Goal: Transaction & Acquisition: Purchase product/service

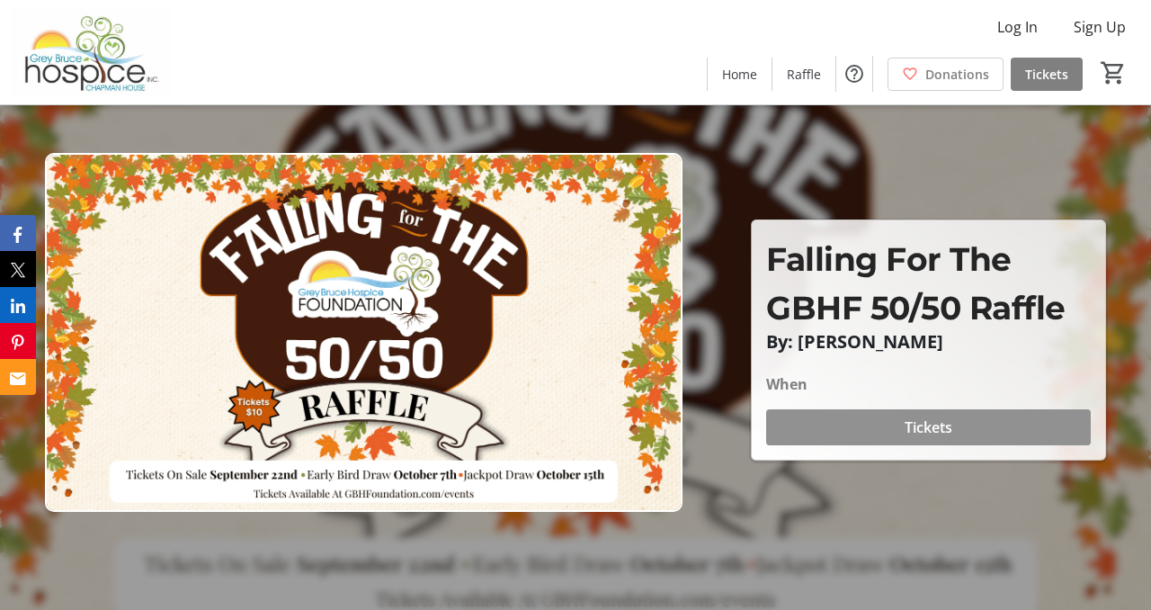
click at [836, 428] on span at bounding box center [928, 427] width 325 height 43
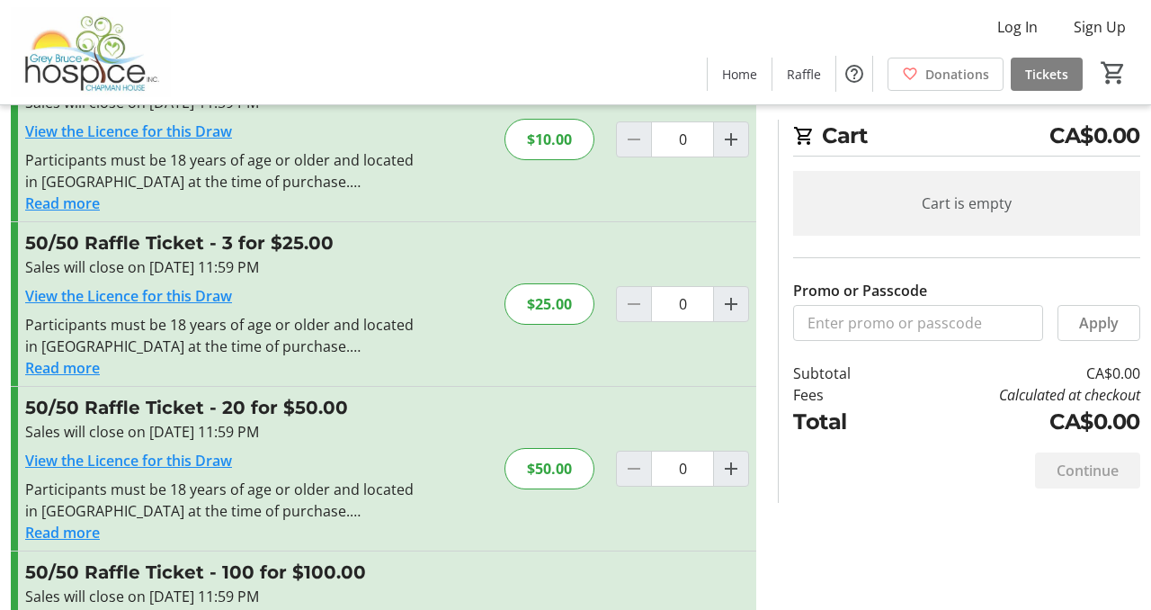
scroll to position [109, 0]
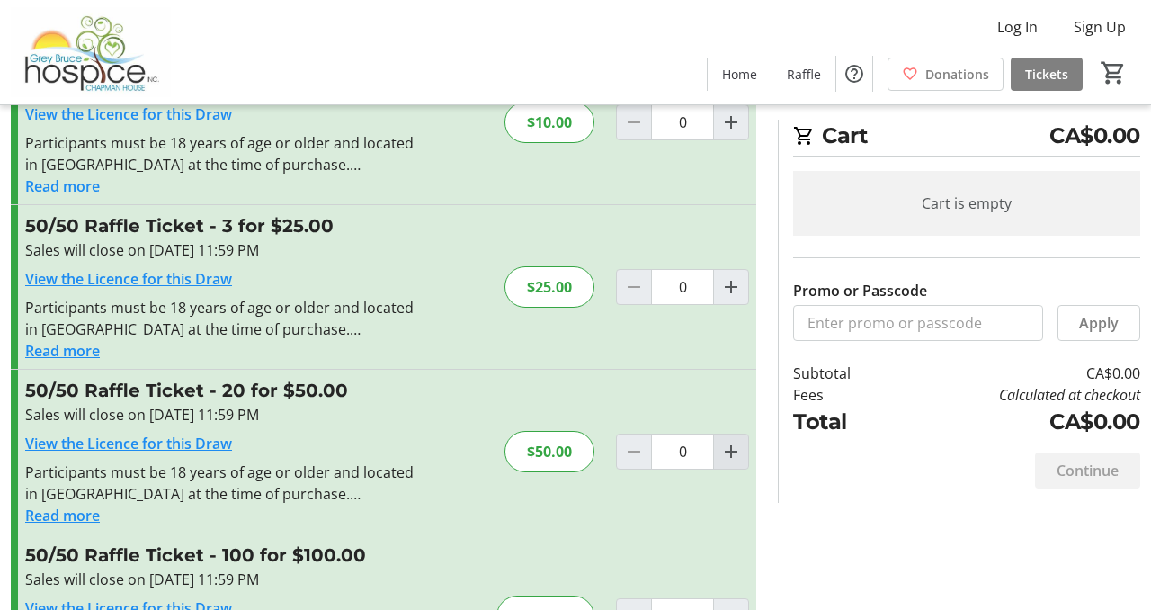
click at [737, 462] on span "Increment by one" at bounding box center [731, 451] width 34 height 34
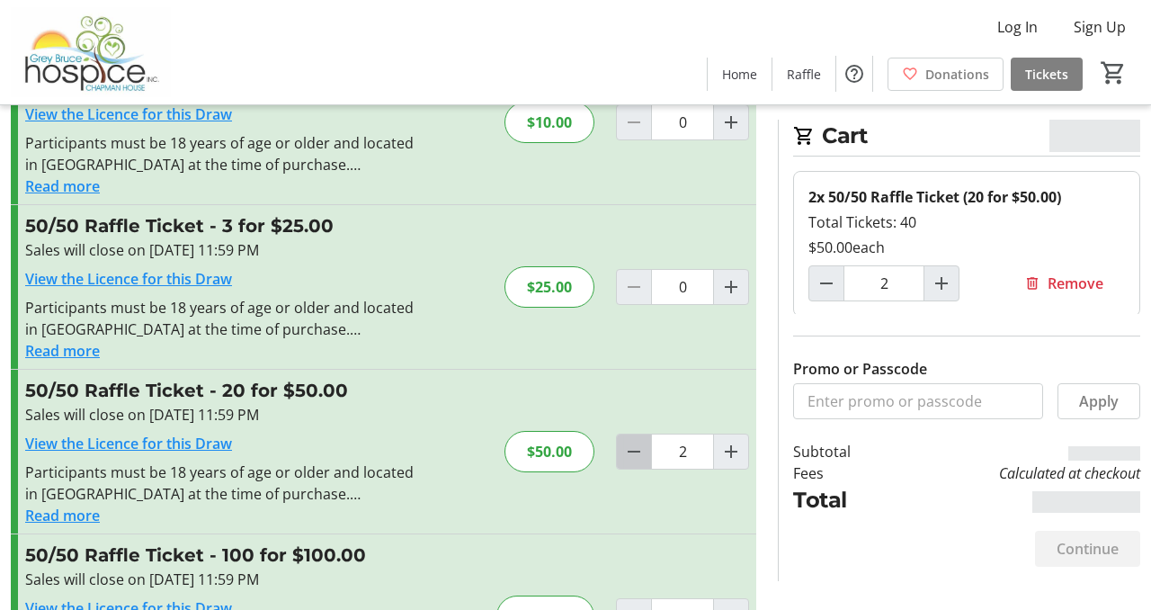
click at [640, 455] on mat-icon "Decrement by one" at bounding box center [634, 452] width 22 height 22
type input "1"
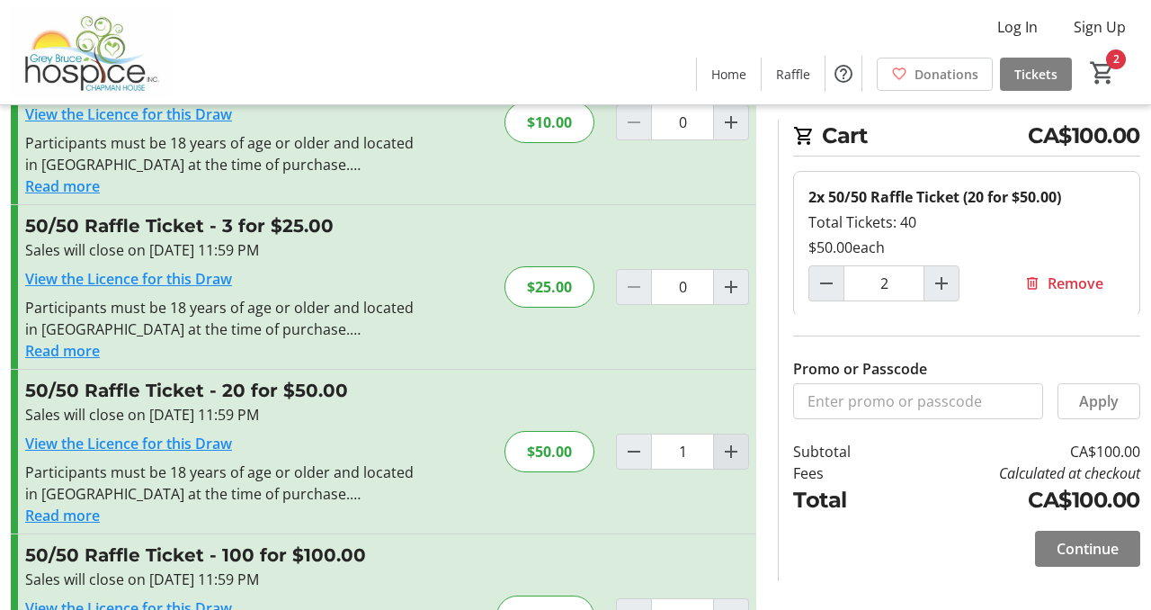
type input "1"
click at [1067, 543] on span "Continue" at bounding box center [1088, 549] width 62 height 22
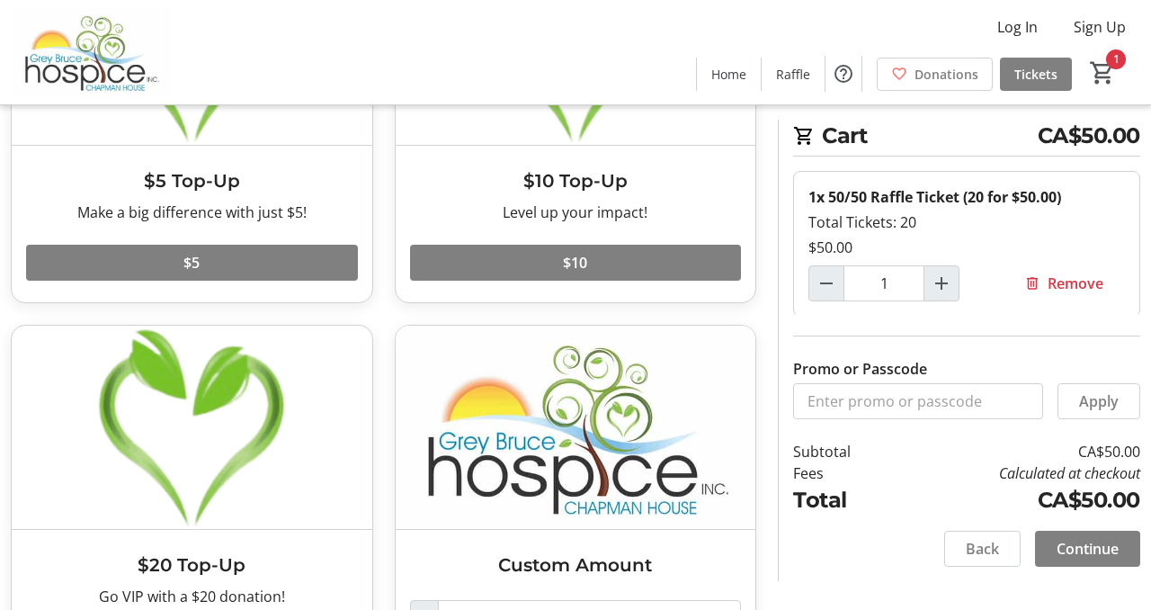
scroll to position [388, 0]
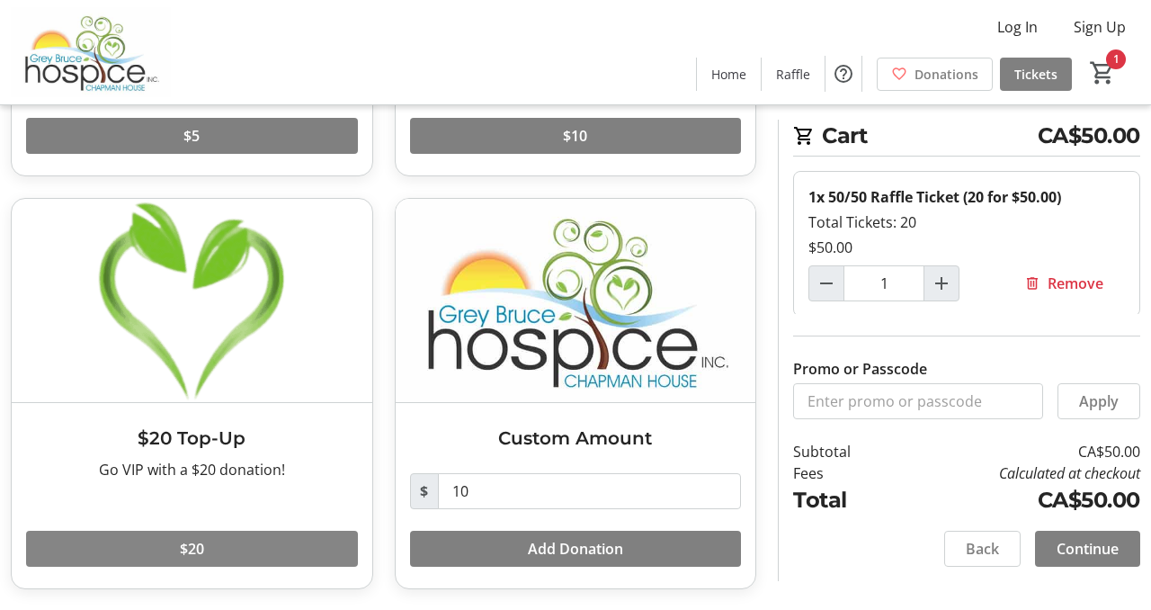
click at [278, 540] on span at bounding box center [192, 548] width 332 height 43
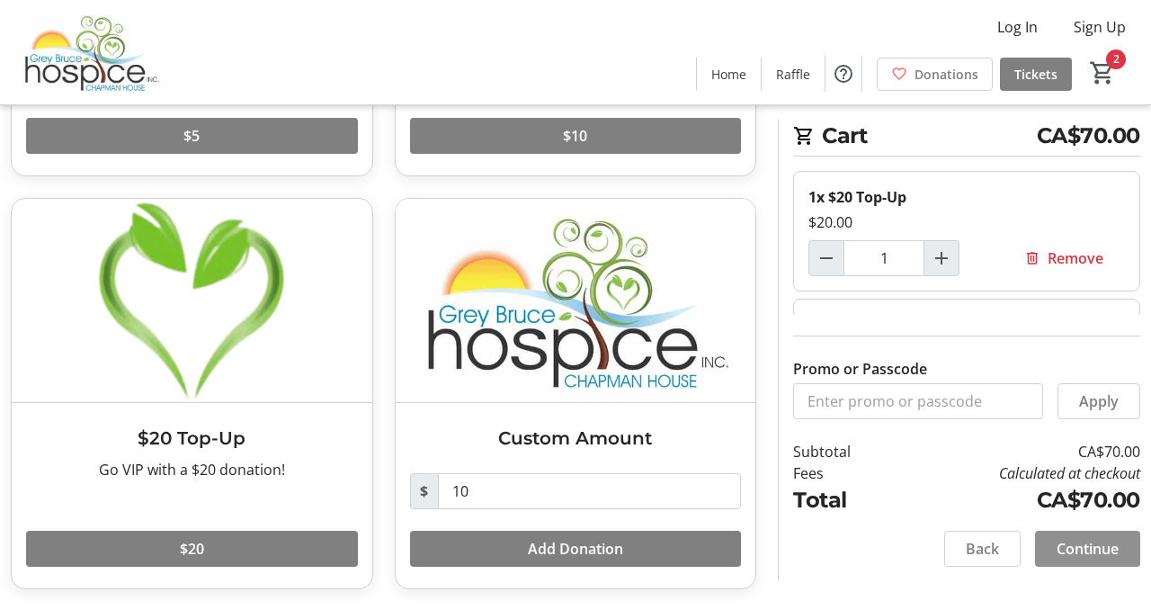
click at [1058, 540] on span "Continue" at bounding box center [1088, 549] width 62 height 22
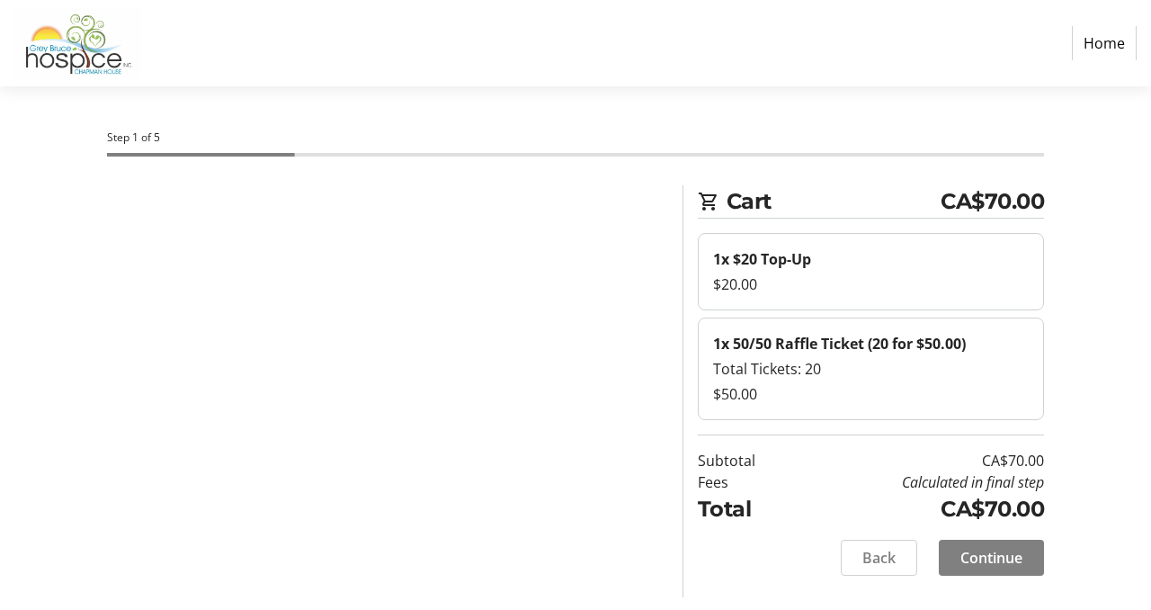
select select "CA"
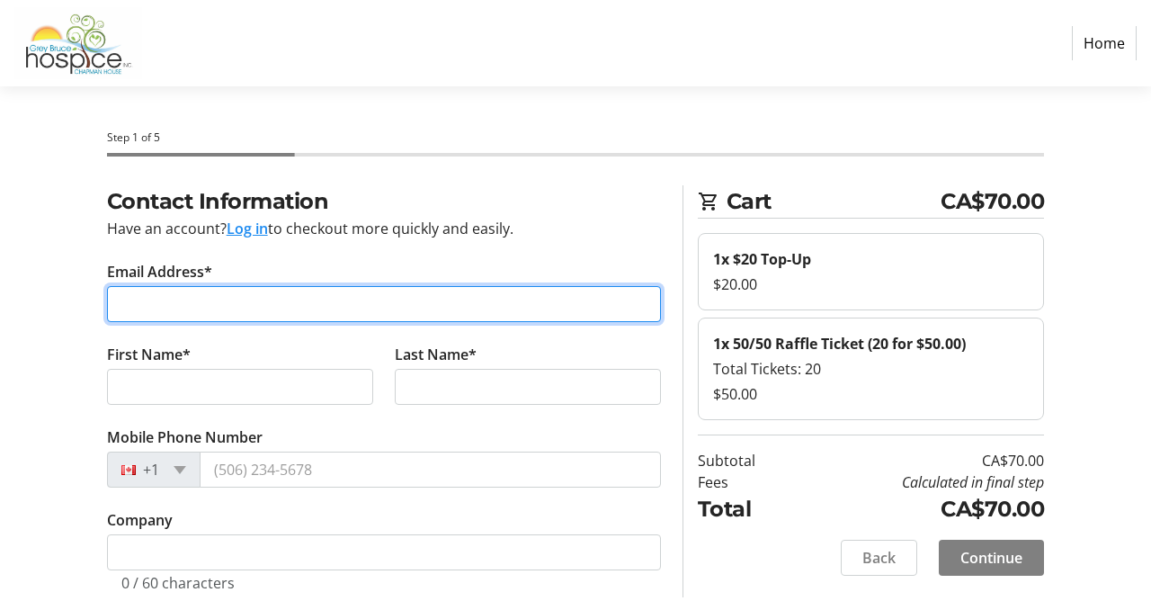
click at [211, 310] on input "Email Address*" at bounding box center [384, 304] width 554 height 36
type input "[EMAIL_ADDRESS][DOMAIN_NAME]"
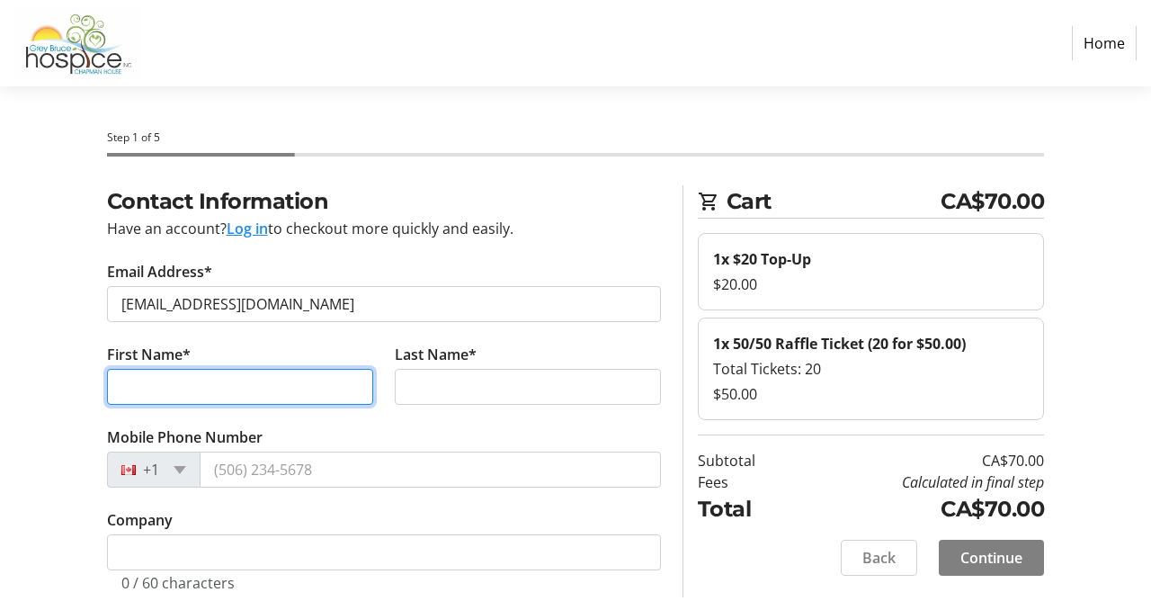
type input "[PERSON_NAME]"
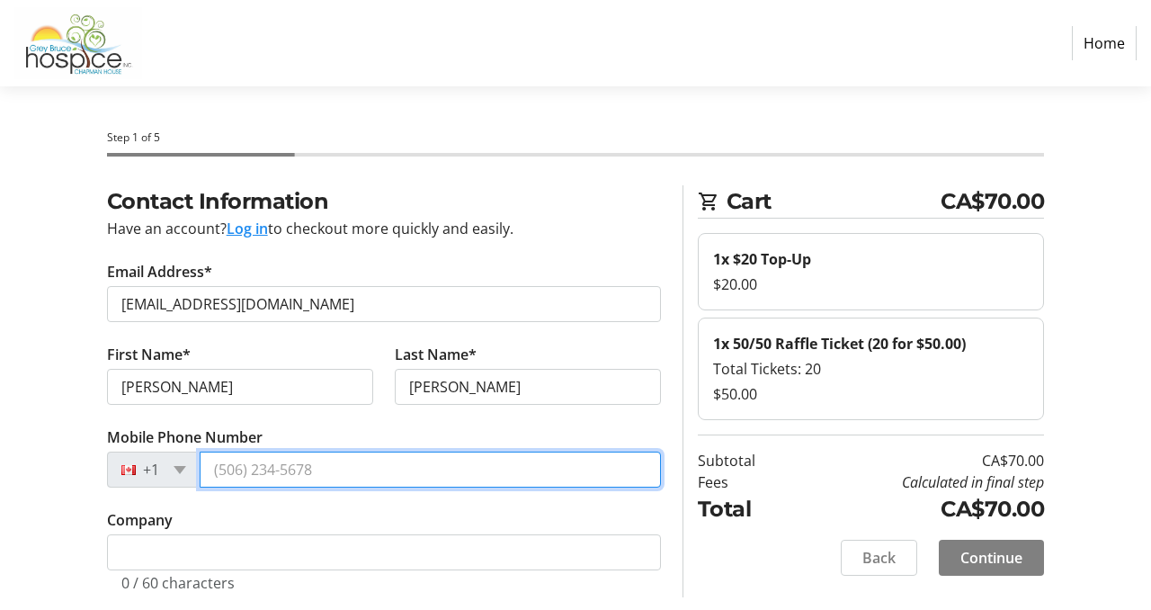
type input "[PHONE_NUMBER]"
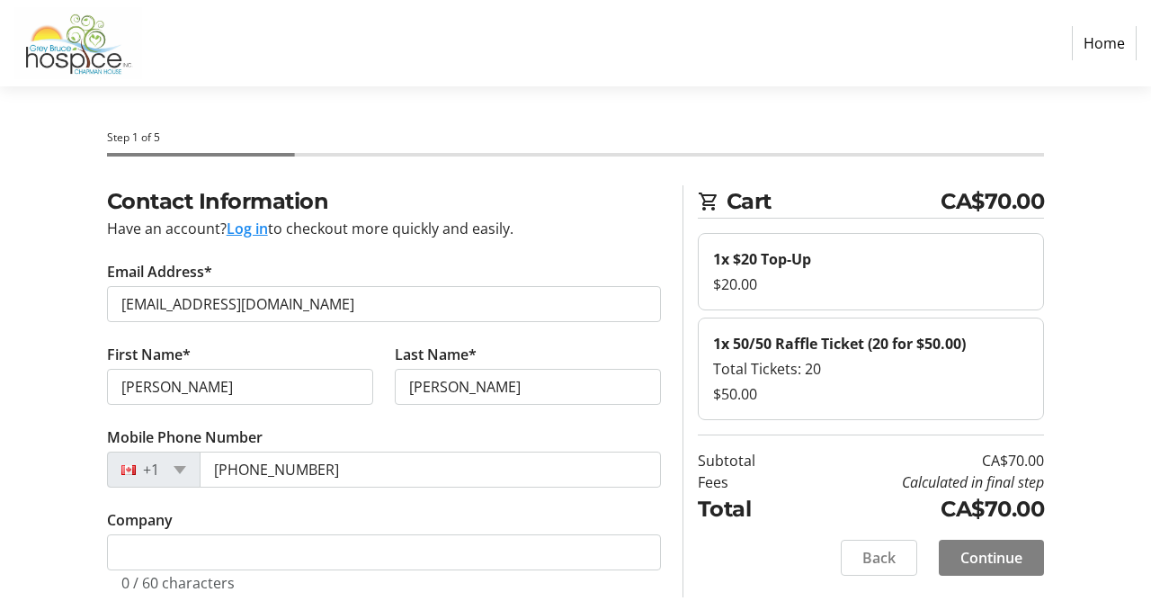
type input "[STREET_ADDRESS]"
type input "[PERSON_NAME]"
type input "N0H 1B0"
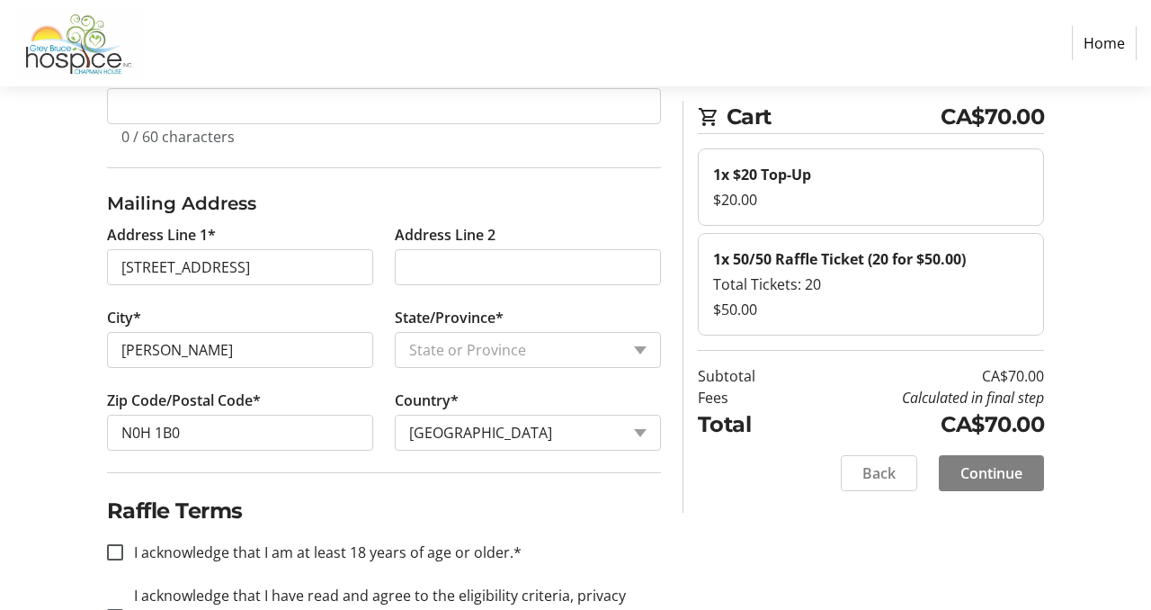
scroll to position [455, 0]
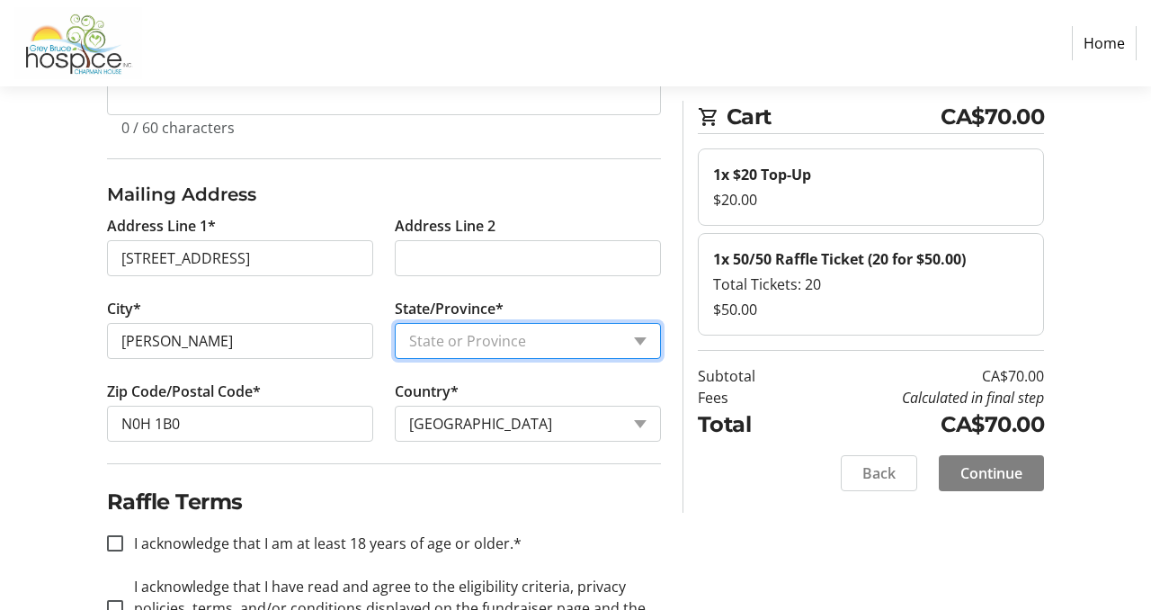
click at [620, 334] on select "State or Province State or Province [GEOGRAPHIC_DATA] [GEOGRAPHIC_DATA] [GEOGRA…" at bounding box center [528, 341] width 266 height 36
select select "ON"
click at [395, 323] on select "State or Province State or Province [GEOGRAPHIC_DATA] [GEOGRAPHIC_DATA] [GEOGRA…" at bounding box center [528, 341] width 266 height 36
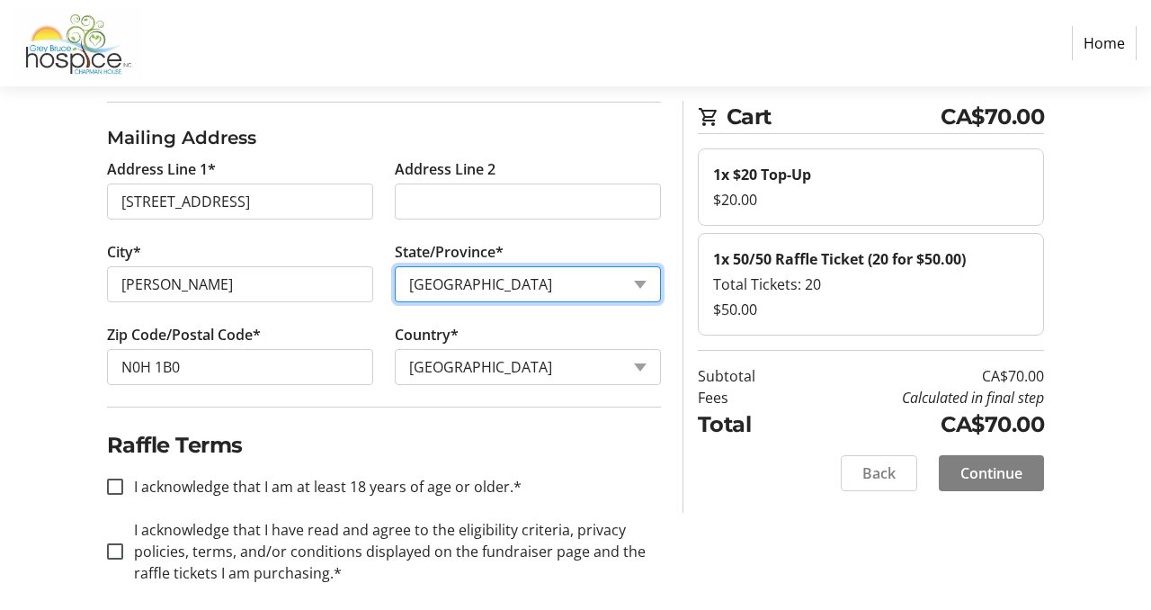
scroll to position [529, 0]
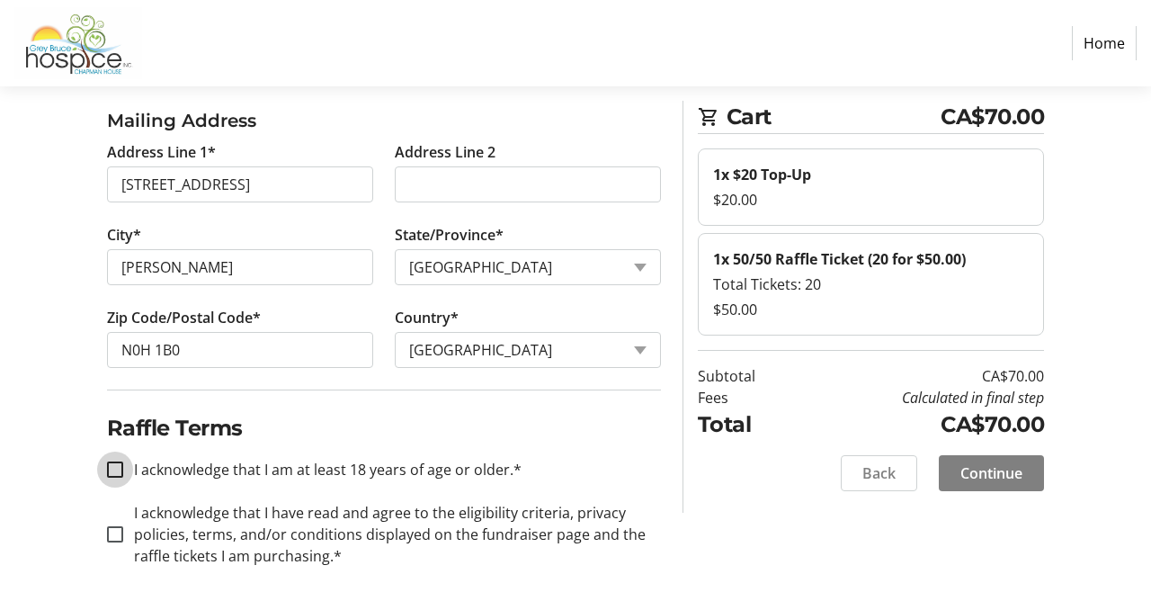
click at [113, 473] on input "I acknowledge that I am at least 18 years of age or older.*" at bounding box center [115, 469] width 16 height 16
checkbox input "true"
click at [117, 535] on input "I acknowledge that I have read and agree to the eligibility criteria, privacy p…" at bounding box center [115, 534] width 16 height 16
checkbox input "true"
click at [971, 482] on span "Continue" at bounding box center [991, 473] width 62 height 22
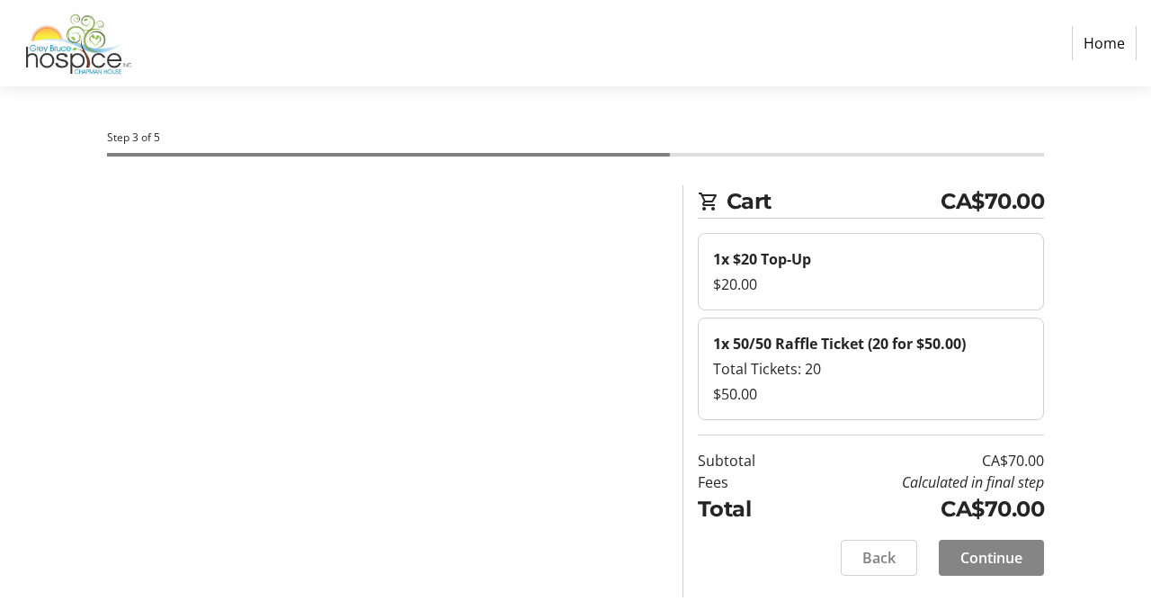
scroll to position [0, 0]
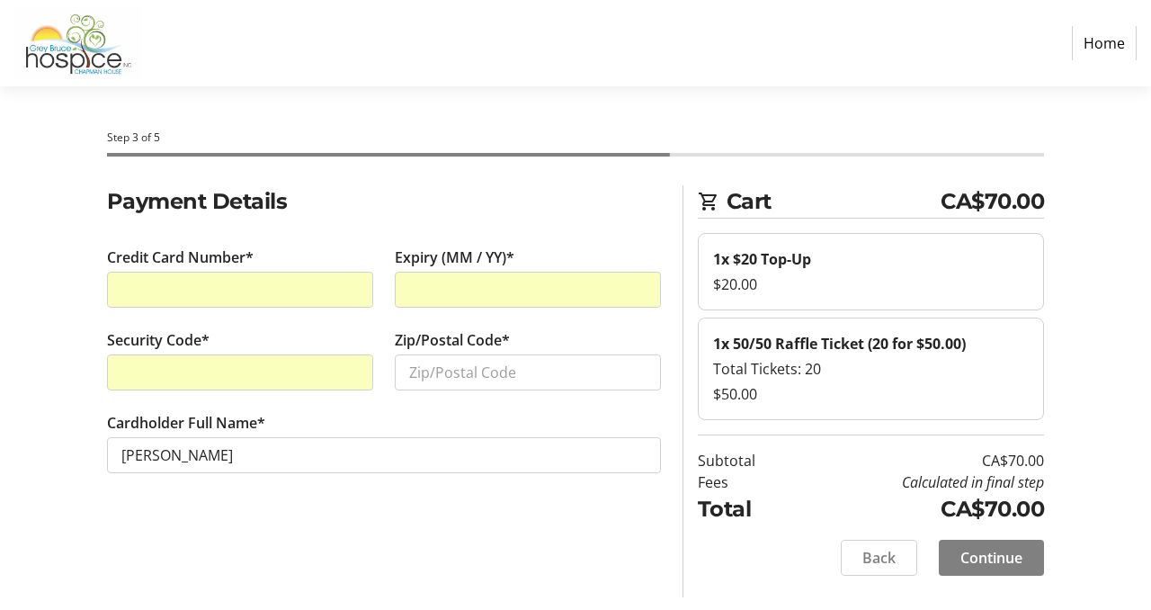
click at [314, 277] on div at bounding box center [240, 290] width 266 height 36
click at [413, 360] on input "Zip/Postal Code*" at bounding box center [528, 372] width 266 height 36
type input "N0H 1B0"
click at [987, 560] on span "Continue" at bounding box center [991, 558] width 62 height 22
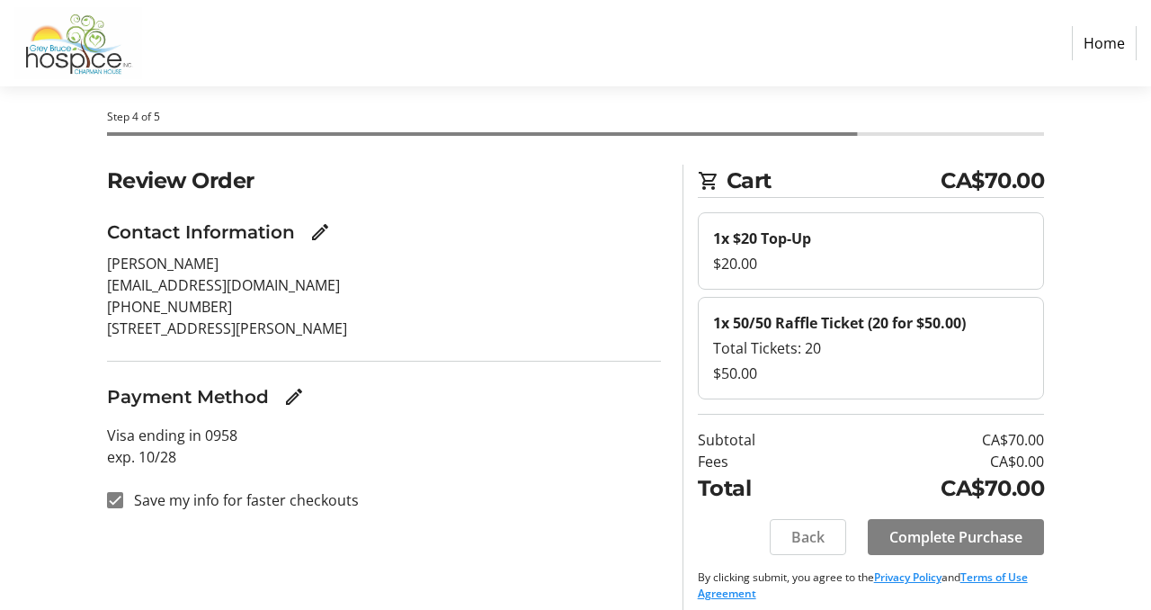
scroll to position [34, 0]
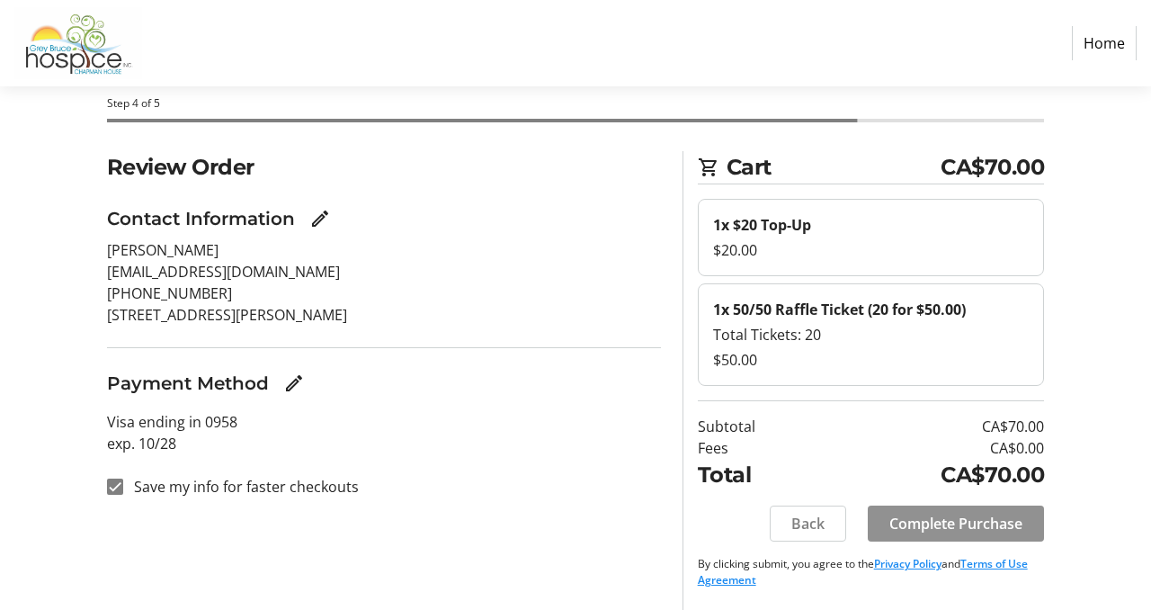
click at [970, 510] on span at bounding box center [956, 523] width 176 height 43
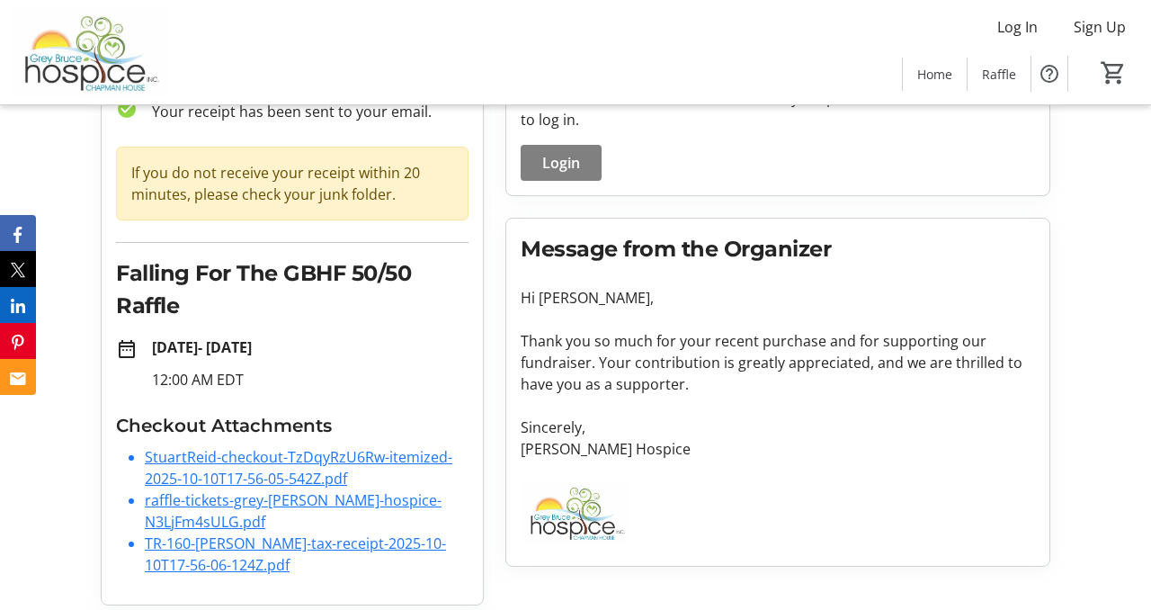
scroll to position [141, 0]
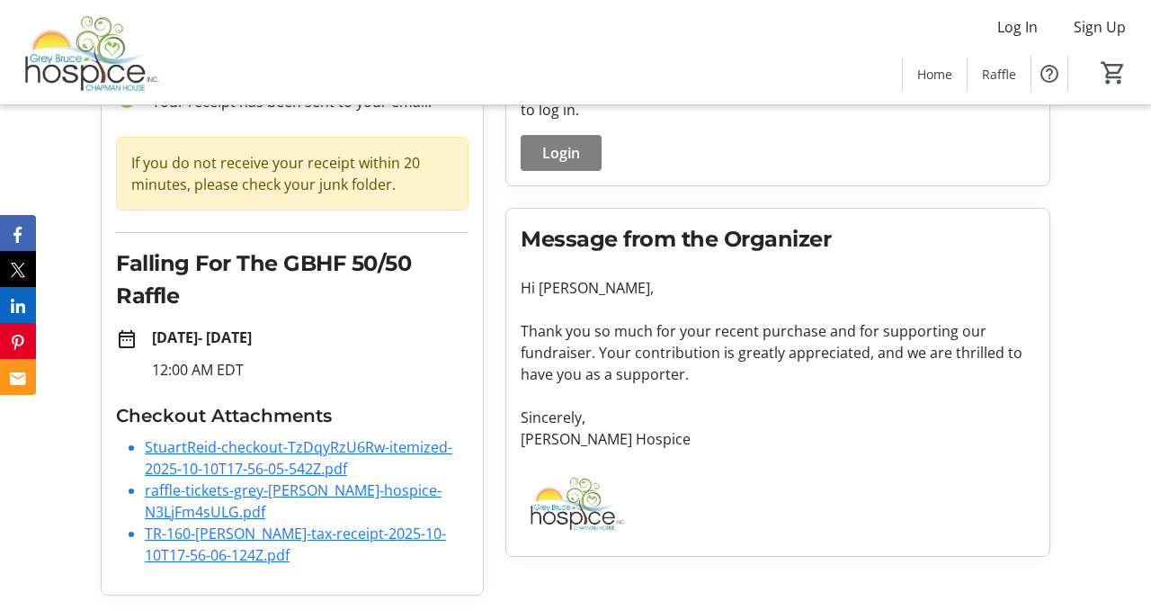
click at [253, 491] on link "raffle-tickets-grey-[PERSON_NAME]-hospice-N3LjFm4sULG.pdf" at bounding box center [293, 500] width 297 height 41
click at [271, 533] on link "TR-160-[PERSON_NAME]-tax-receipt-2025-10-10T17-56-06-124Z.pdf" at bounding box center [295, 543] width 301 height 41
click at [324, 490] on link "raffle-tickets-grey-[PERSON_NAME]-hospice-N3LjFm4sULG.pdf" at bounding box center [293, 500] width 297 height 41
click at [382, 445] on link "StuartReid-checkout-TzDqyRzU6Rw-itemized-2025-10-10T17-56-05-542Z.pdf" at bounding box center [299, 457] width 308 height 41
